Goal: Task Accomplishment & Management: Use online tool/utility

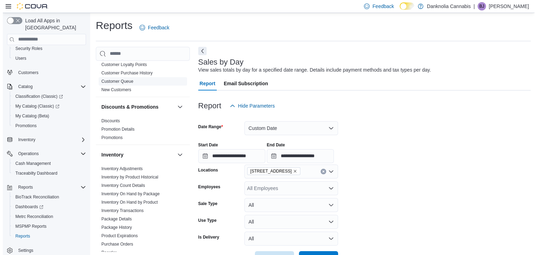
scroll to position [70, 0]
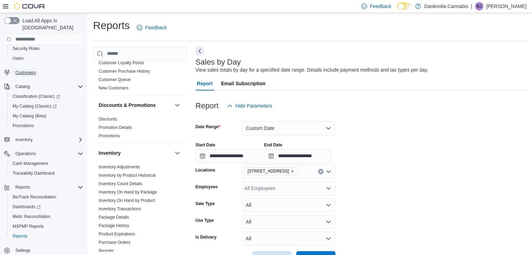
click at [30, 70] on span "Customers" at bounding box center [25, 73] width 20 height 6
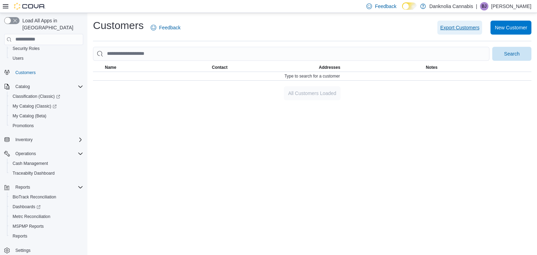
click at [459, 25] on span "Export Customers" at bounding box center [459, 27] width 39 height 7
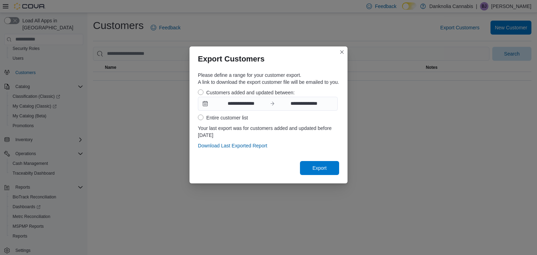
click at [201, 116] on label "Entire customer list" at bounding box center [223, 118] width 50 height 8
click at [325, 166] on span "Export" at bounding box center [319, 167] width 14 height 7
